Goal: Information Seeking & Learning: Understand process/instructions

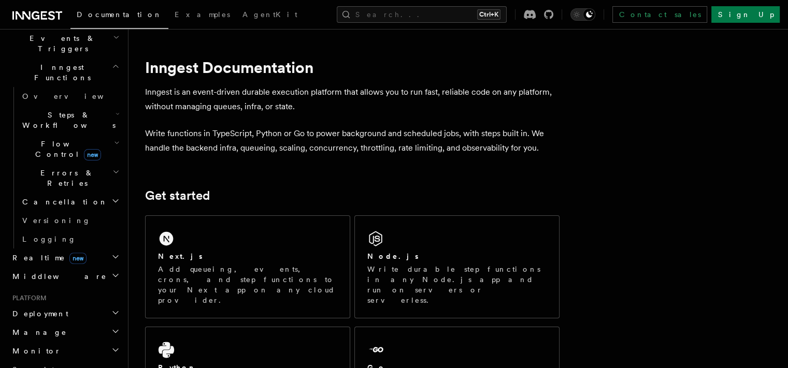
scroll to position [180, 0]
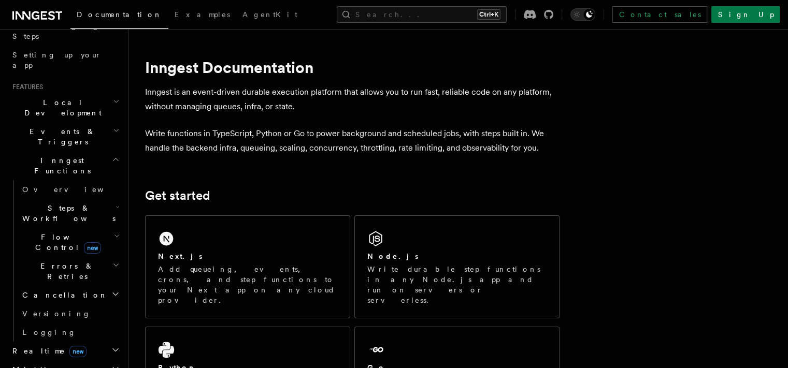
click at [46, 155] on span "Inngest Functions" at bounding box center [60, 165] width 104 height 21
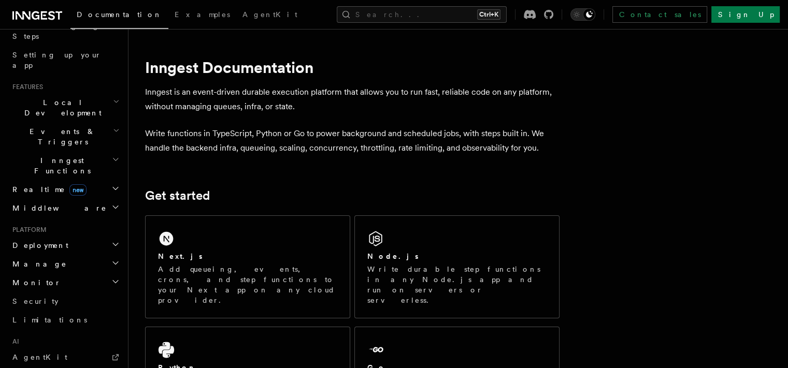
click at [46, 155] on span "Inngest Functions" at bounding box center [60, 165] width 104 height 21
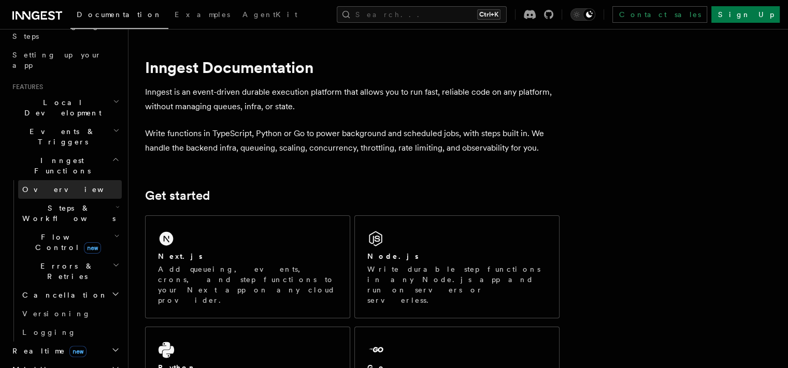
click at [43, 180] on link "Overview" at bounding box center [70, 189] width 104 height 19
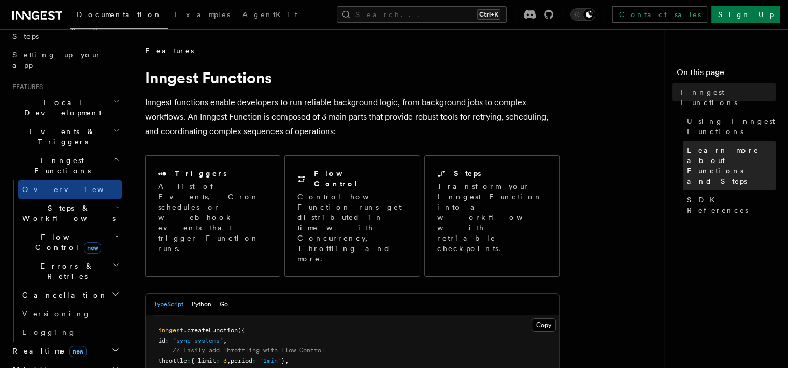
click at [687, 145] on span "Learn more about Functions and Steps" at bounding box center [731, 165] width 89 height 41
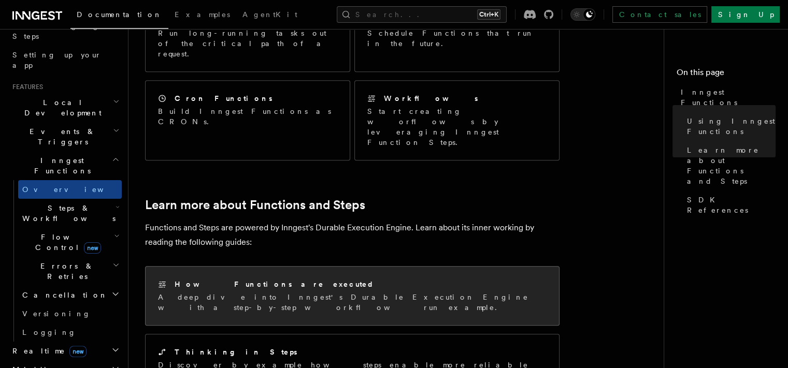
scroll to position [595, 0]
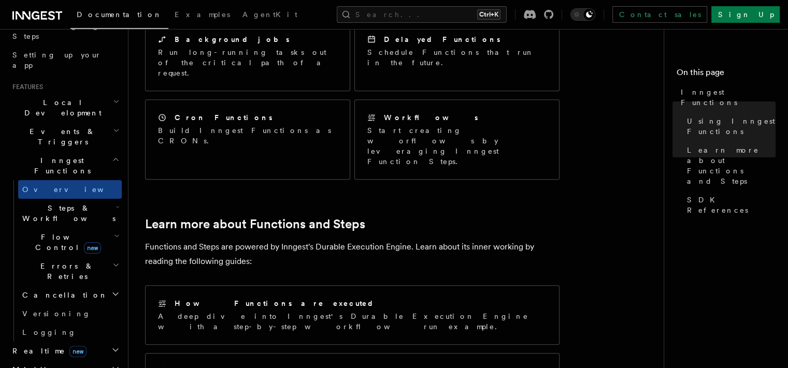
click at [59, 203] on span "Steps & Workflows" at bounding box center [66, 213] width 97 height 21
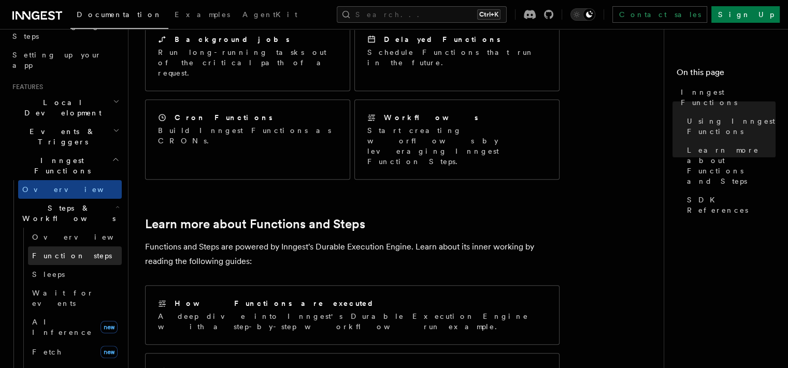
click at [58, 252] on span "Function steps" at bounding box center [72, 256] width 80 height 8
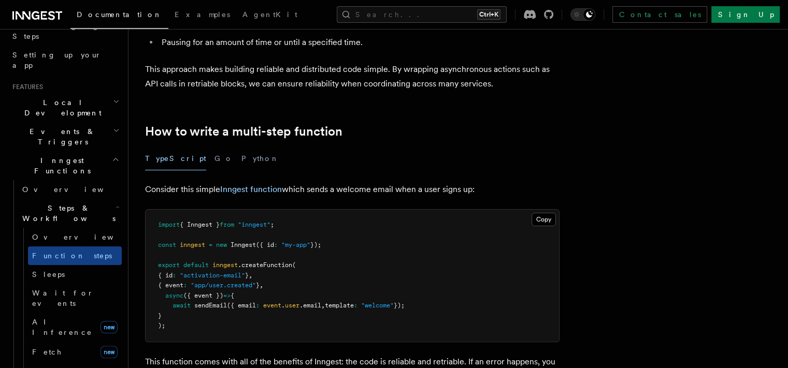
scroll to position [280, 0]
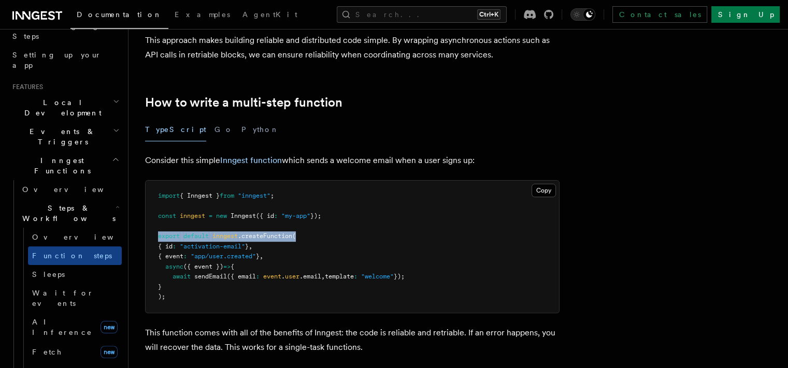
drag, startPoint x: 169, startPoint y: 235, endPoint x: 311, endPoint y: 234, distance: 142.0
click at [311, 234] on pre "import { Inngest } from "inngest" ; const inngest = new Inngest ({ id : "my-app…" at bounding box center [353, 247] width 414 height 132
click at [353, 220] on pre "import { Inngest } from "inngest" ; const inngest = new Inngest ({ id : "my-app…" at bounding box center [353, 247] width 414 height 132
drag, startPoint x: 441, startPoint y: 278, endPoint x: 189, endPoint y: 274, distance: 252.4
click at [189, 274] on pre "import { Inngest } from "inngest" ; const inngest = new Inngest ({ id : "my-app…" at bounding box center [353, 247] width 414 height 132
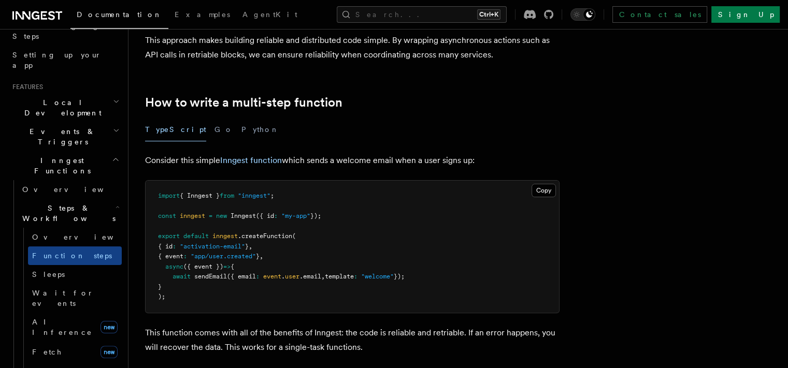
click at [319, 267] on pre "import { Inngest } from "inngest" ; const inngest = new Inngest ({ id : "my-app…" at bounding box center [353, 247] width 414 height 132
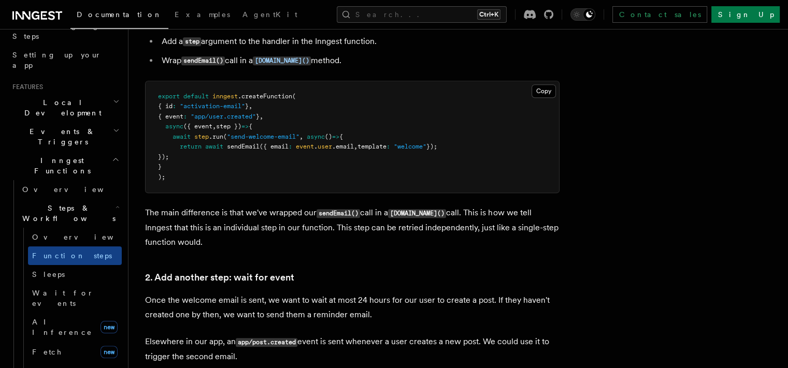
scroll to position [653, 0]
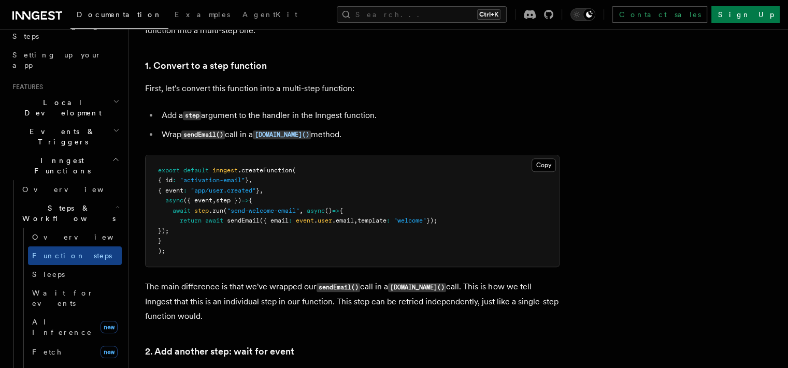
drag, startPoint x: 183, startPoint y: 205, endPoint x: 216, endPoint y: 229, distance: 40.1
click at [216, 229] on pre "export default inngest .createFunction ( { id : "activation-email" } , { event …" at bounding box center [353, 211] width 414 height 112
click at [305, 244] on pre "export default inngest .createFunction ( { id : "activation-email" } , { event …" at bounding box center [353, 211] width 414 height 112
drag, startPoint x: 241, startPoint y: 222, endPoint x: 277, endPoint y: 224, distance: 35.8
click at [277, 224] on span "return await sendEmail ({ email : event . user .email , template : "welcome" });" at bounding box center [297, 220] width 279 height 7
